Goal: Transaction & Acquisition: Book appointment/travel/reservation

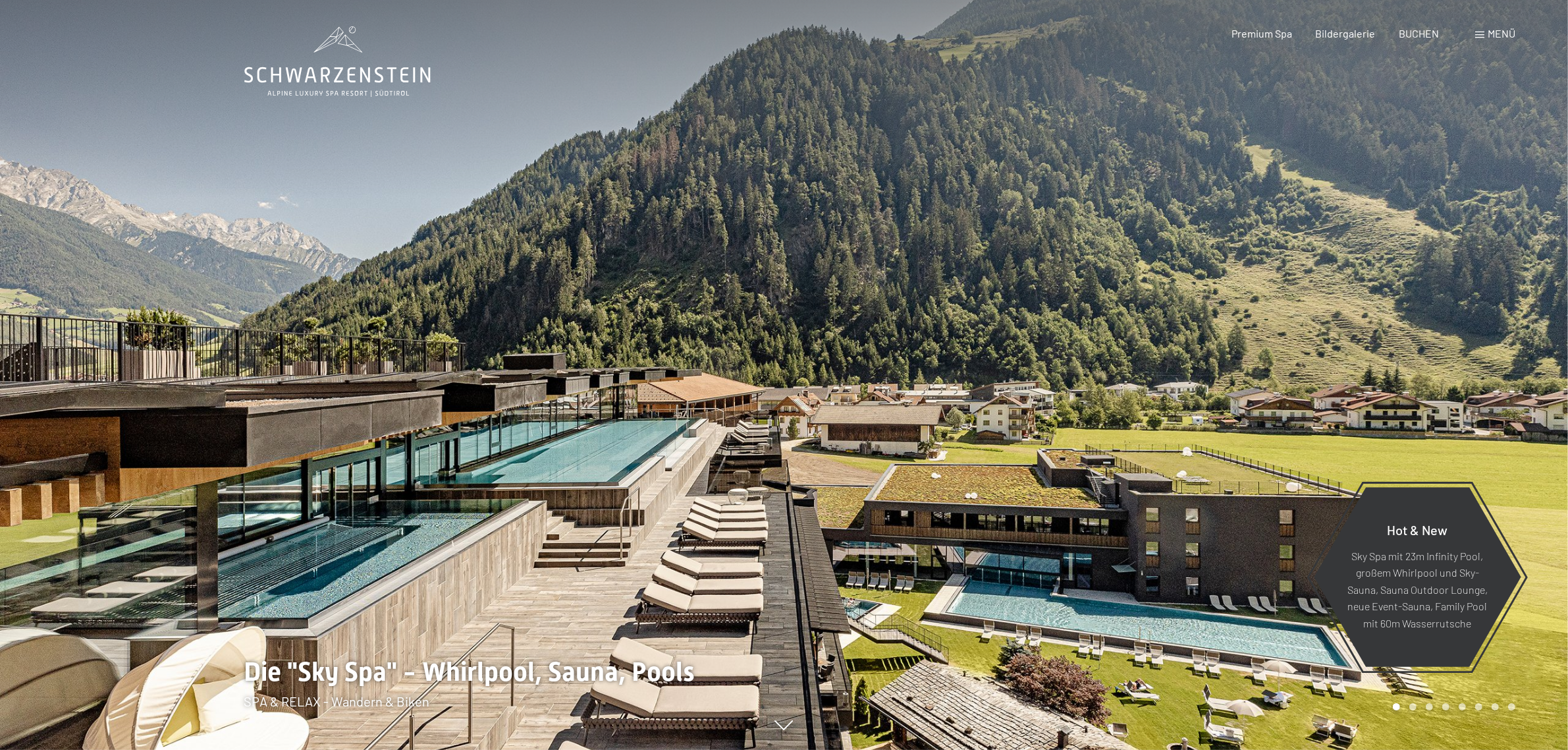
click at [1488, 34] on span "Menü" at bounding box center [1501, 33] width 28 height 13
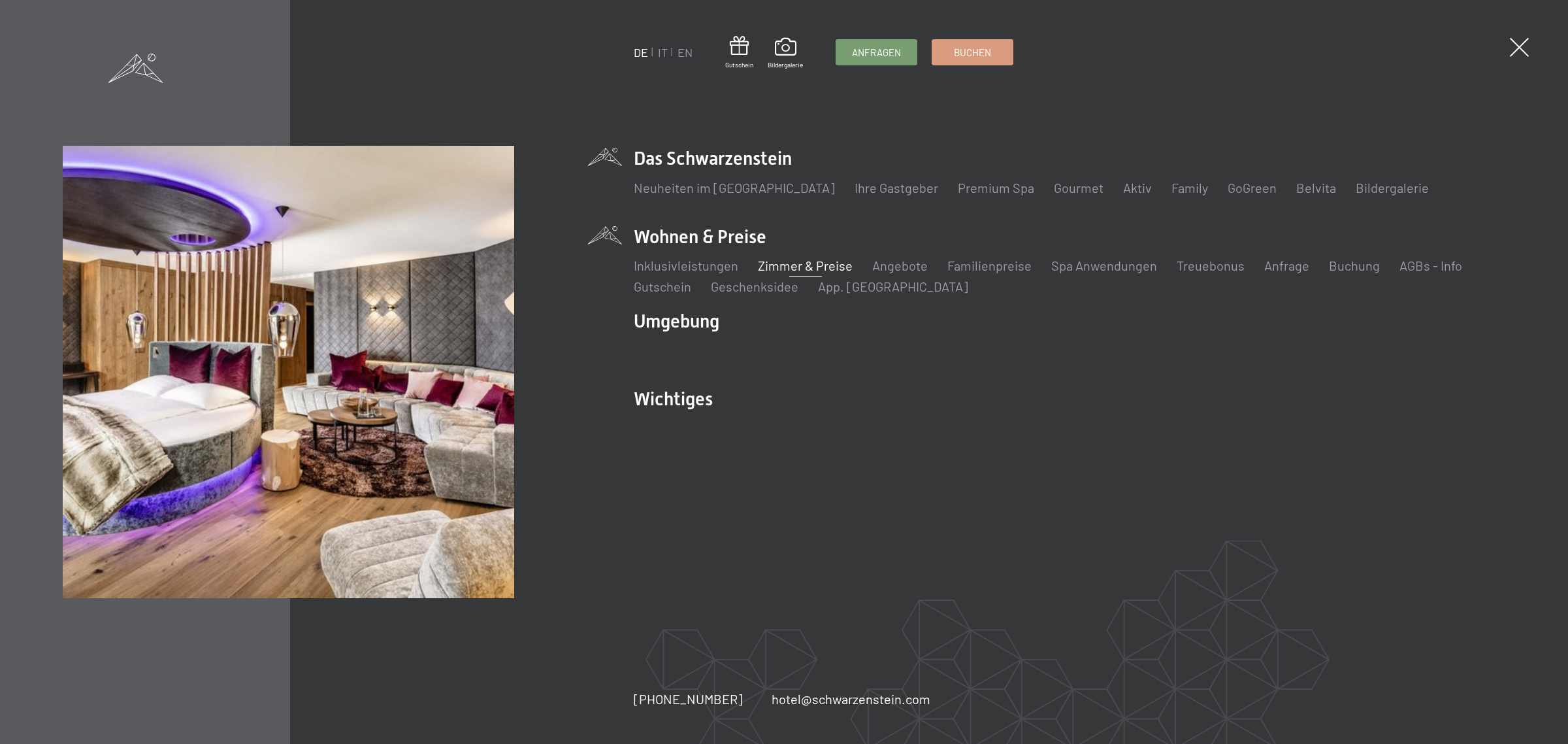
click at [822, 271] on link "Zimmer & Preise" at bounding box center [806, 265] width 95 height 15
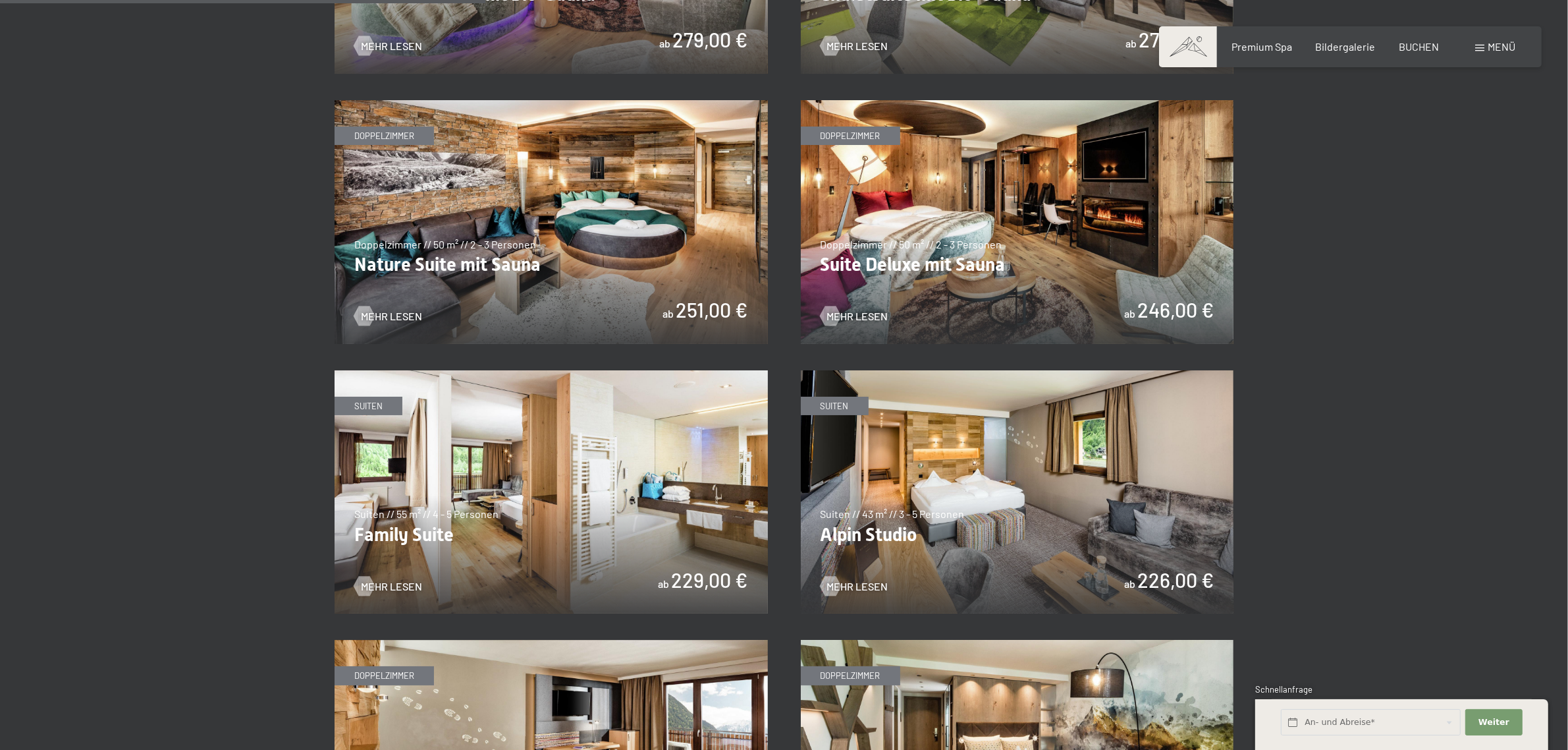
scroll to position [1317, 0]
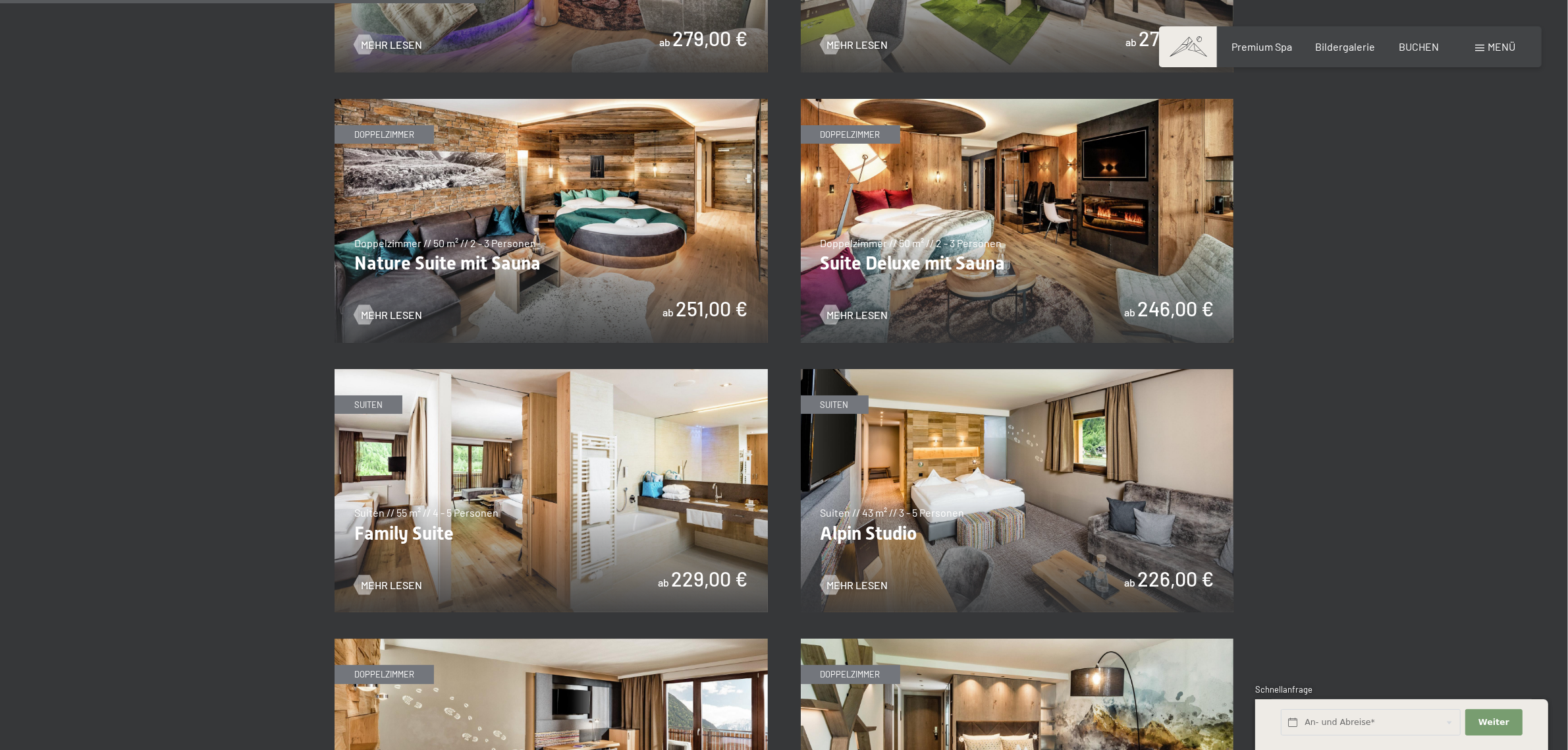
click at [529, 506] on img at bounding box center [551, 490] width 433 height 243
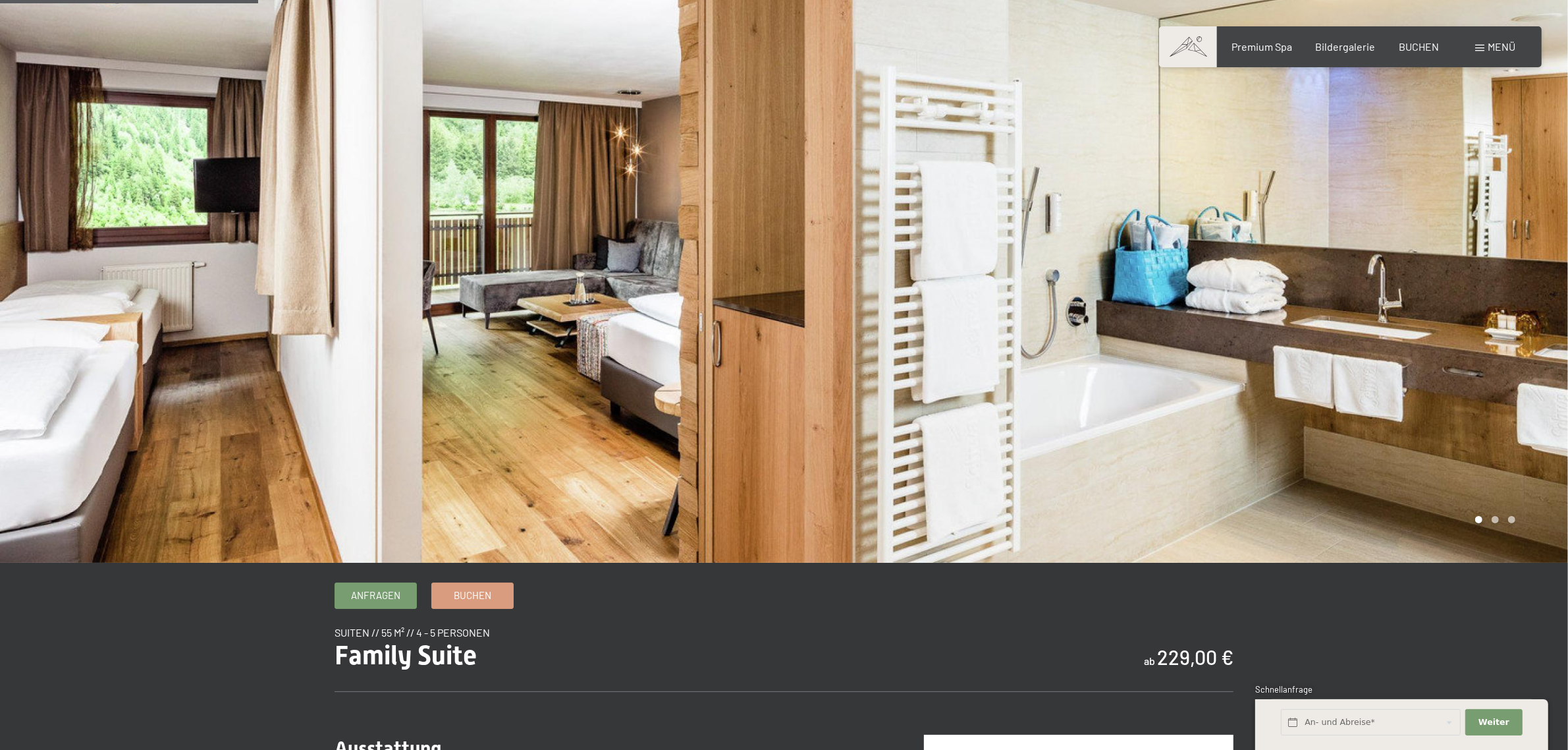
scroll to position [329, 0]
